Goal: Transaction & Acquisition: Purchase product/service

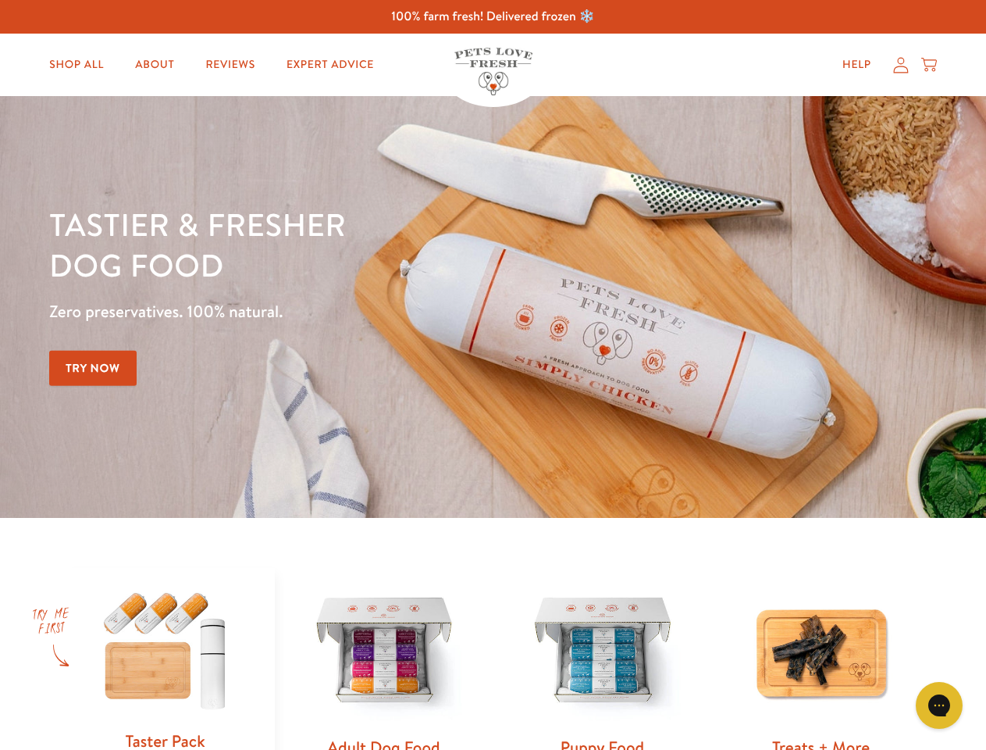
click at [493, 375] on div "Tastier & fresher dog food Zero preservatives. 100% natural. Try Now" at bounding box center [345, 307] width 592 height 206
click at [940, 705] on icon "Gorgias live chat" at bounding box center [939, 704] width 15 height 15
